Goal: Task Accomplishment & Management: Manage account settings

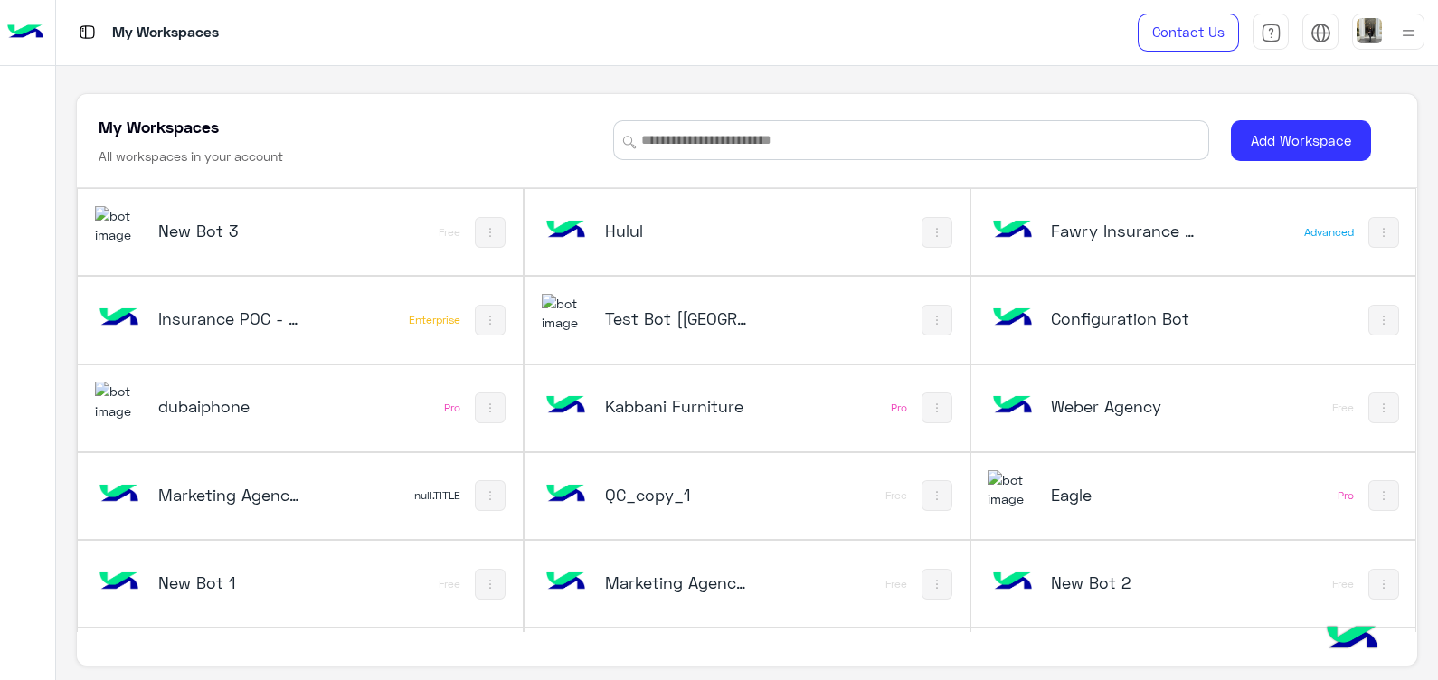
click at [652, 315] on h5 "Test Bot [[GEOGRAPHIC_DATA]]" at bounding box center [679, 319] width 148 height 22
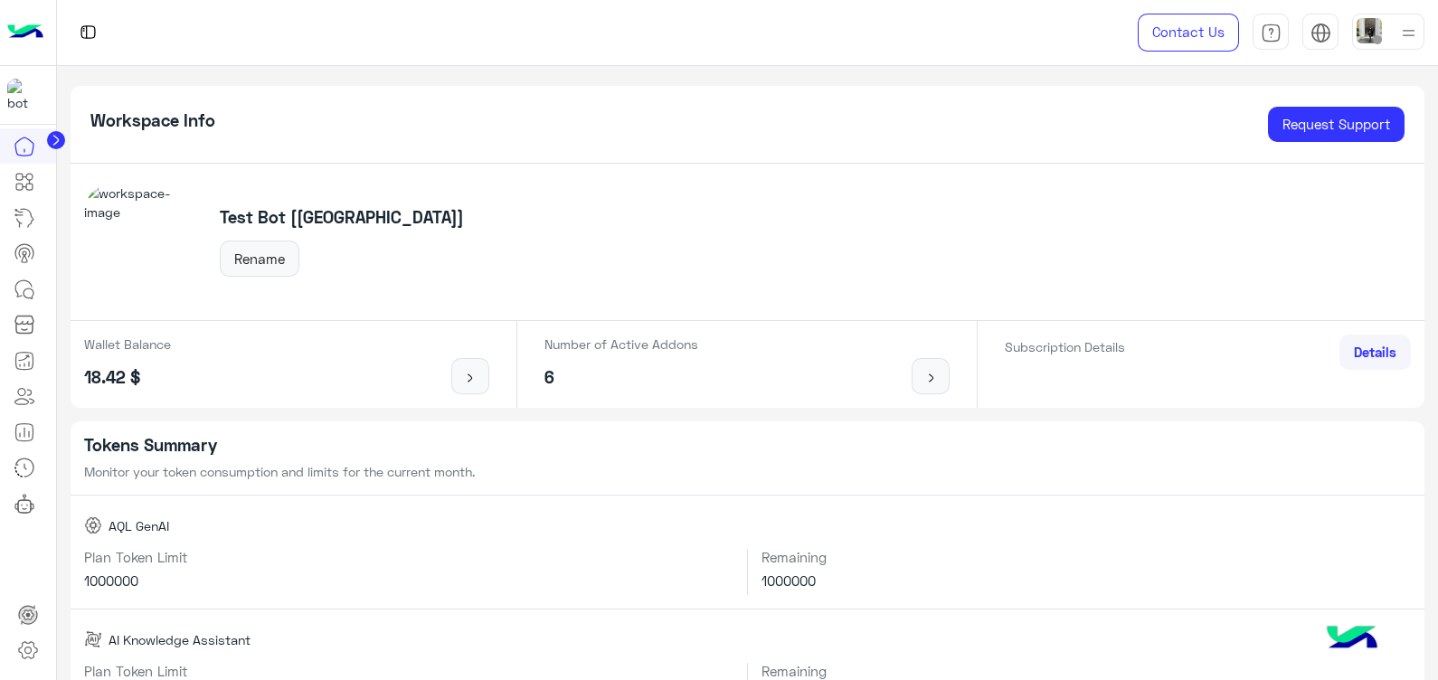
click at [464, 280] on div "Test Bot [[GEOGRAPHIC_DATA]] Rename" at bounding box center [748, 242] width 1355 height 157
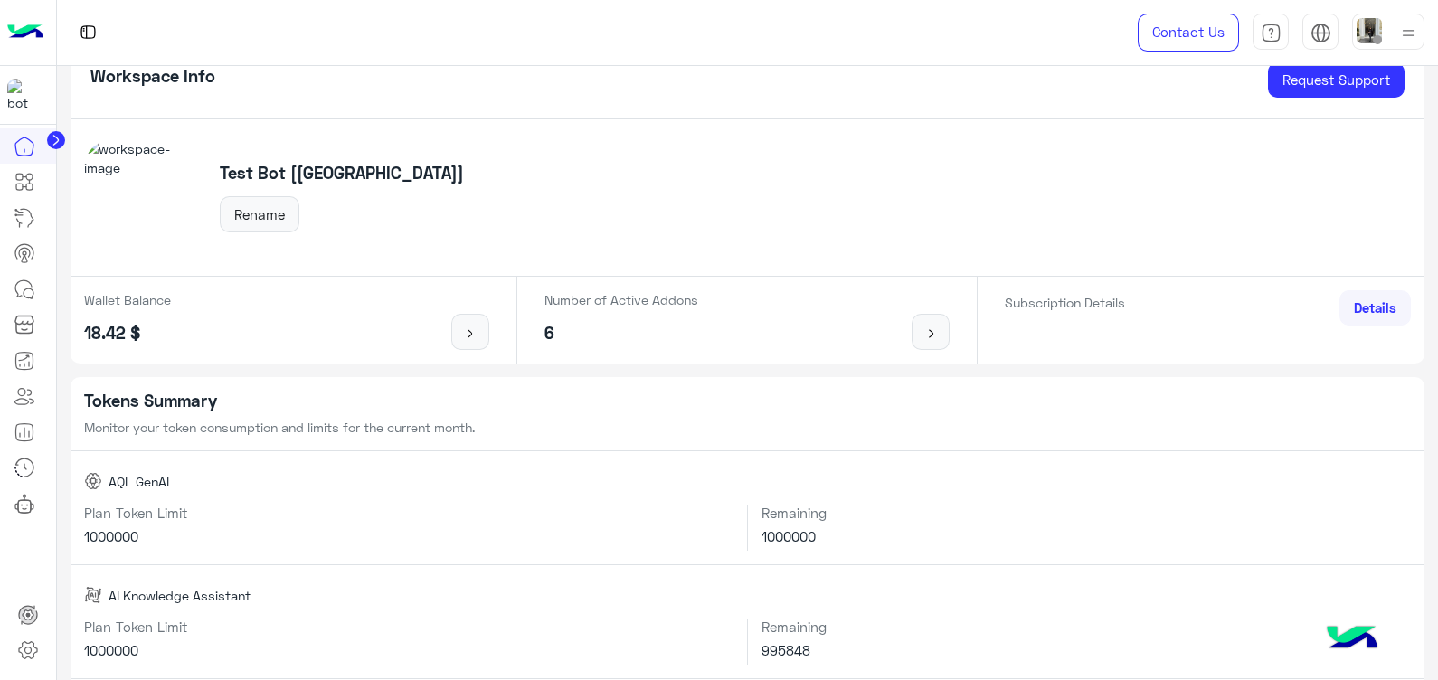
scroll to position [46, 0]
click at [924, 345] on link at bounding box center [931, 330] width 38 height 36
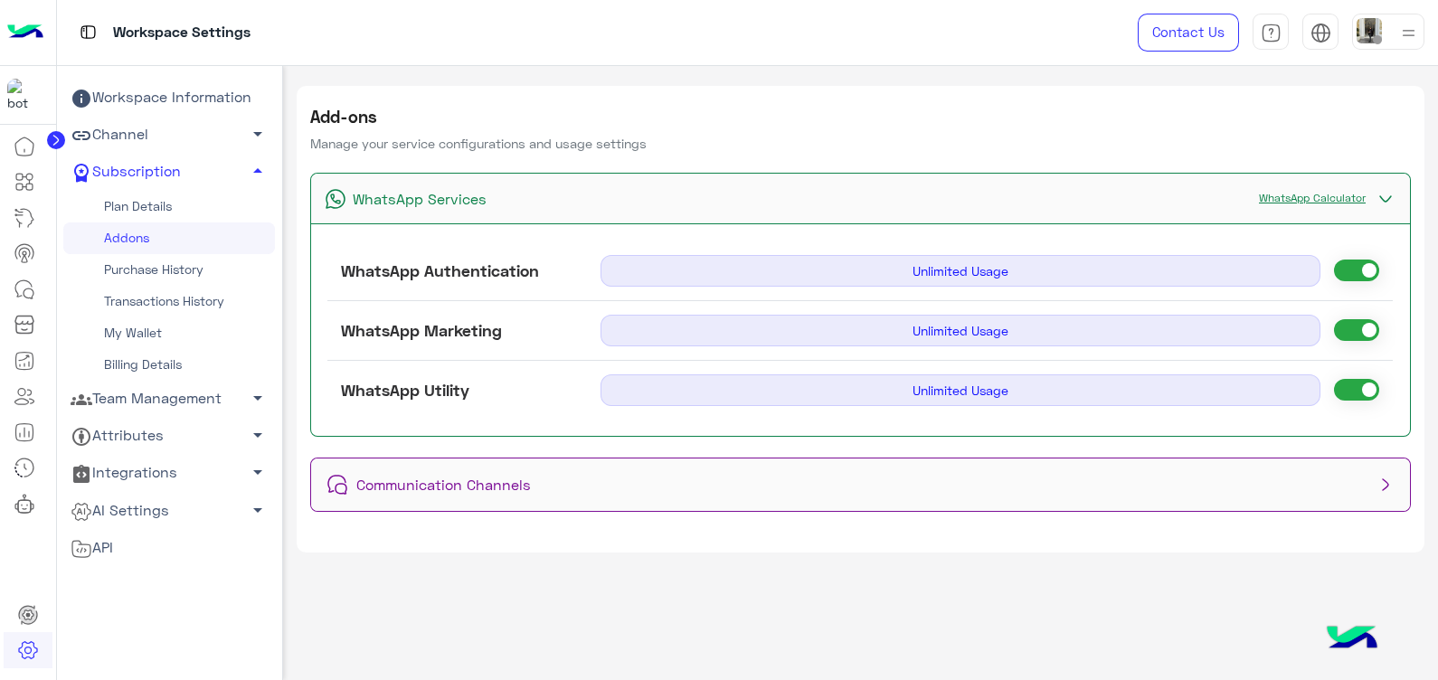
click at [1227, 567] on div "Add-ons Manage your service configurations and usage settings WhatsApp Services…" at bounding box center [861, 369] width 1156 height 606
